Goal: Find specific page/section: Find specific page/section

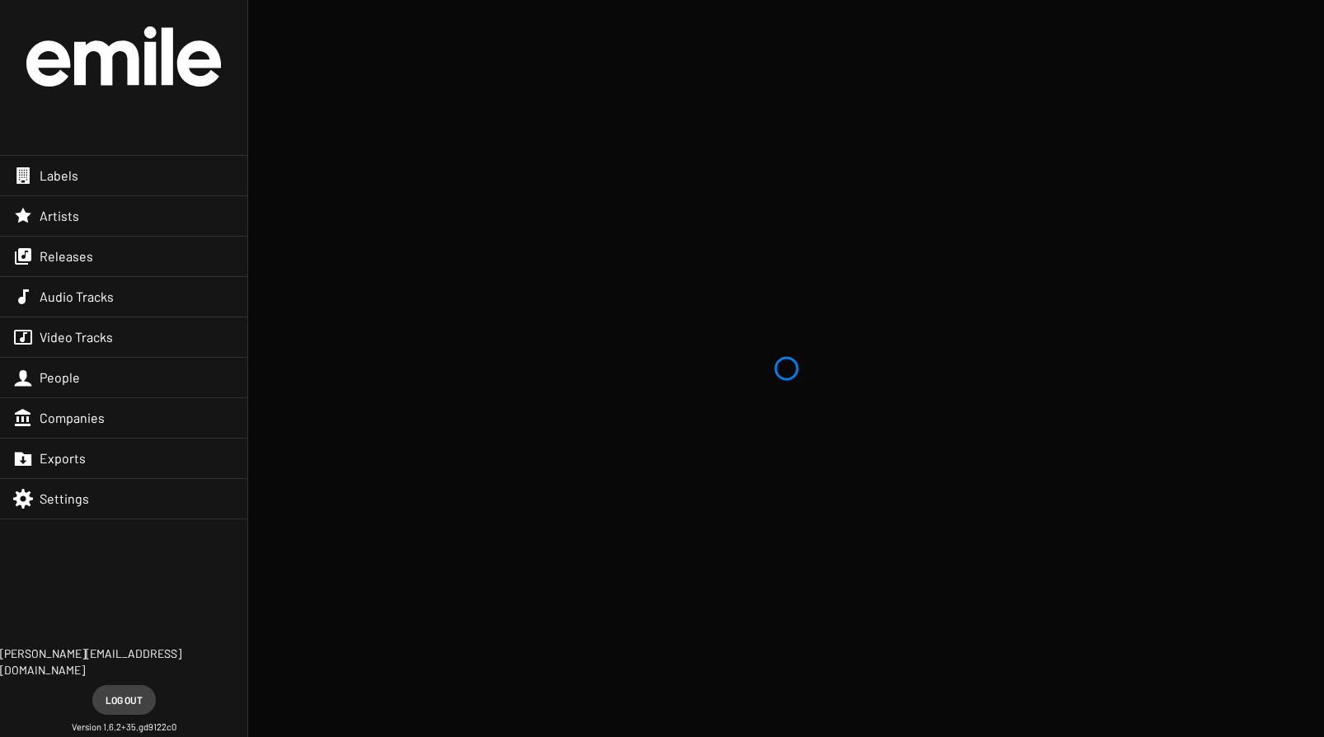
click at [98, 223] on div "Artists" at bounding box center [123, 216] width 247 height 40
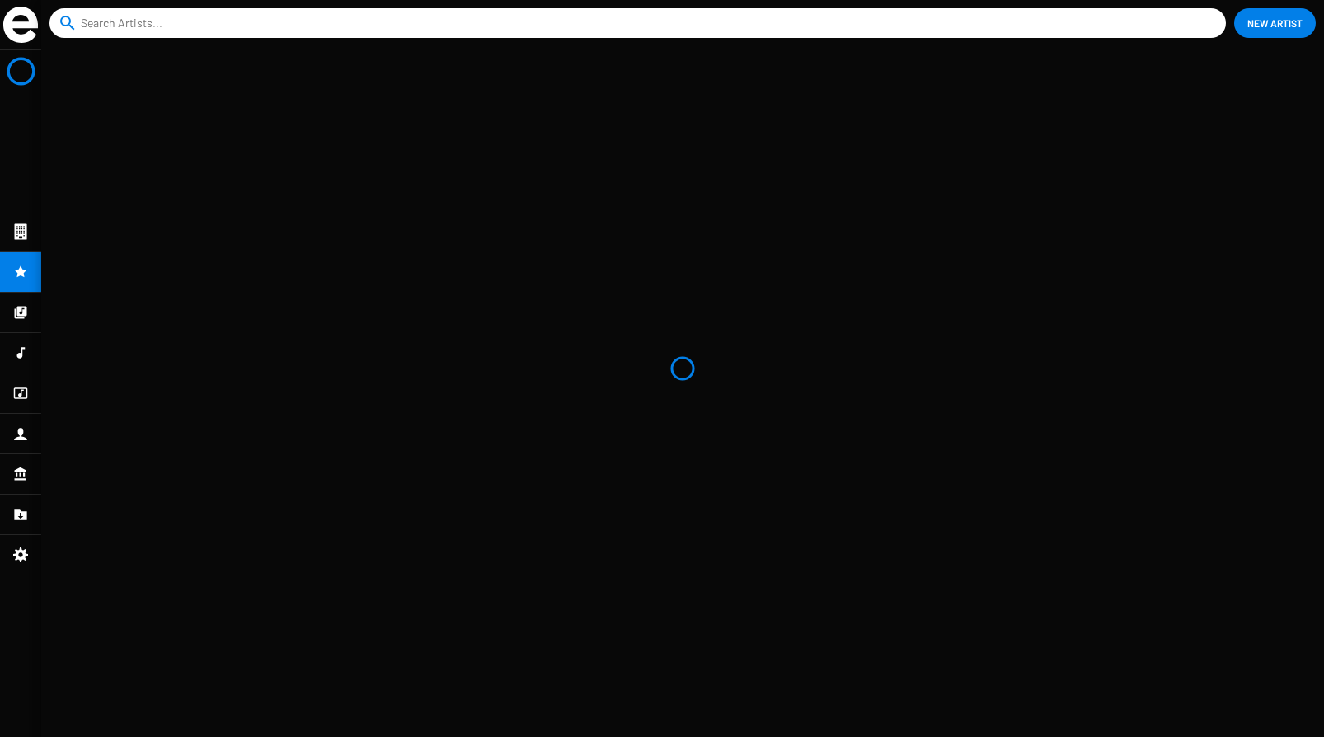
click at [204, 21] on input at bounding box center [641, 23] width 1121 height 30
click at [13, 307] on icon at bounding box center [20, 313] width 15 height 20
click at [113, 29] on input at bounding box center [636, 23] width 1111 height 30
type input "e"
click at [31, 310] on mat-nav-list at bounding box center [20, 393] width 41 height 687
